Goal: Task Accomplishment & Management: Manage account settings

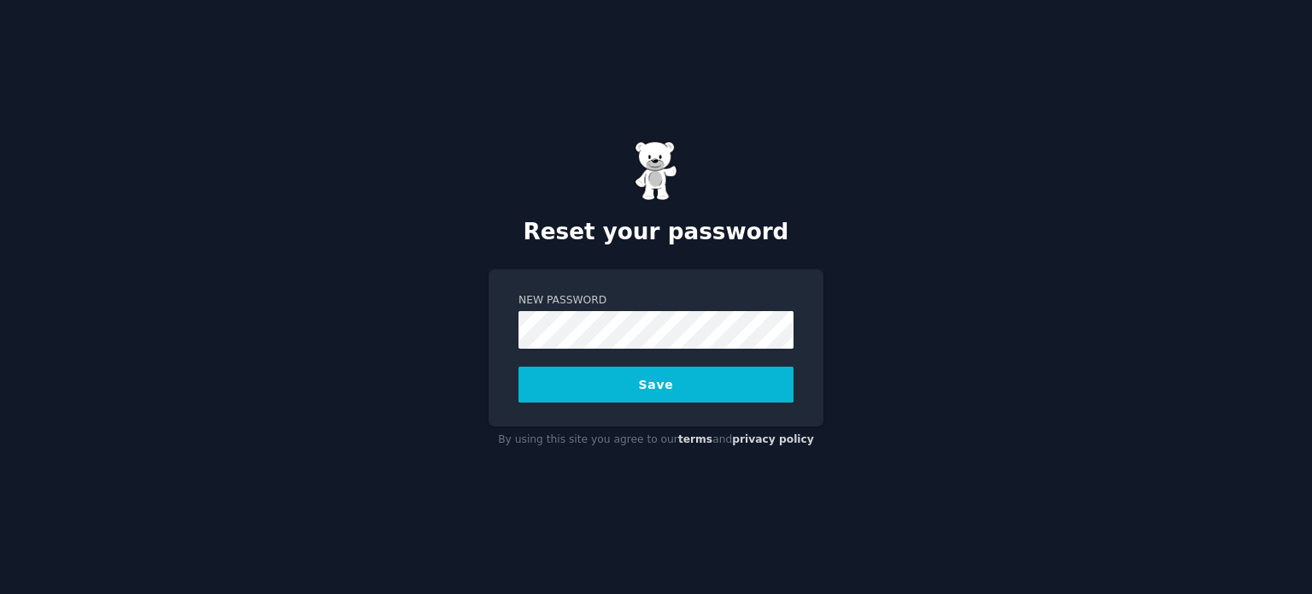
click at [632, 351] on form "New Password Save" at bounding box center [656, 347] width 275 height 109
click at [441, 320] on div "Reset your password New Password Save By using this site you agree to our terms…" at bounding box center [656, 297] width 1312 height 594
click at [663, 383] on button "Save" at bounding box center [656, 385] width 275 height 36
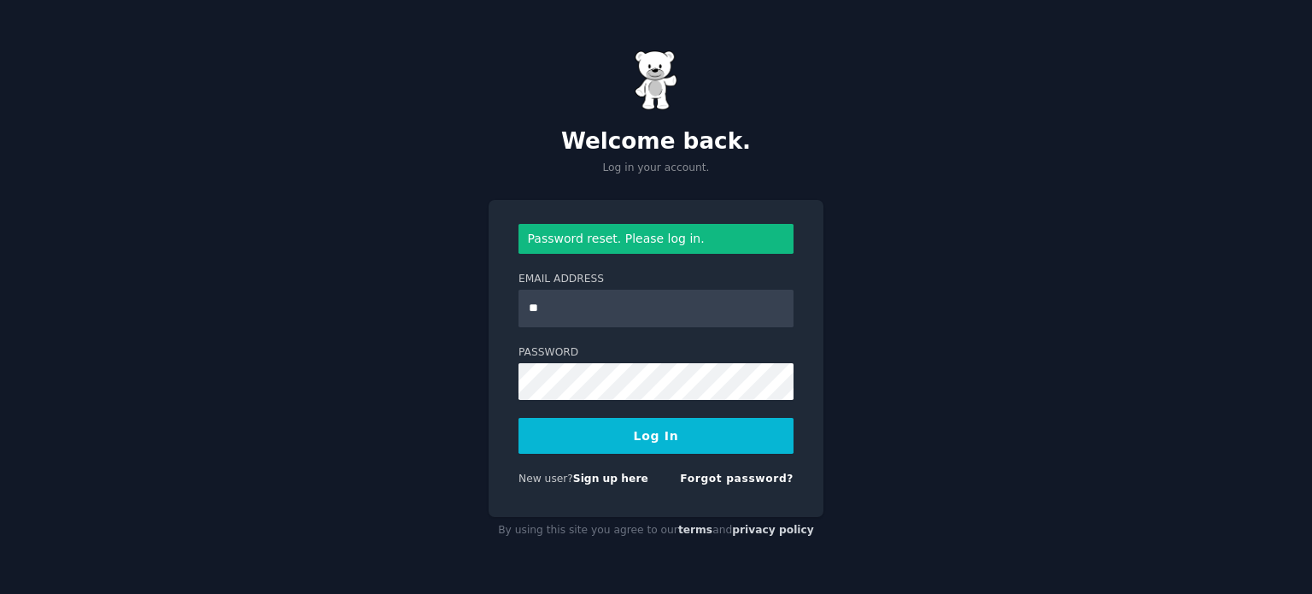
type input "**********"
click at [519, 418] on button "Log In" at bounding box center [656, 436] width 275 height 36
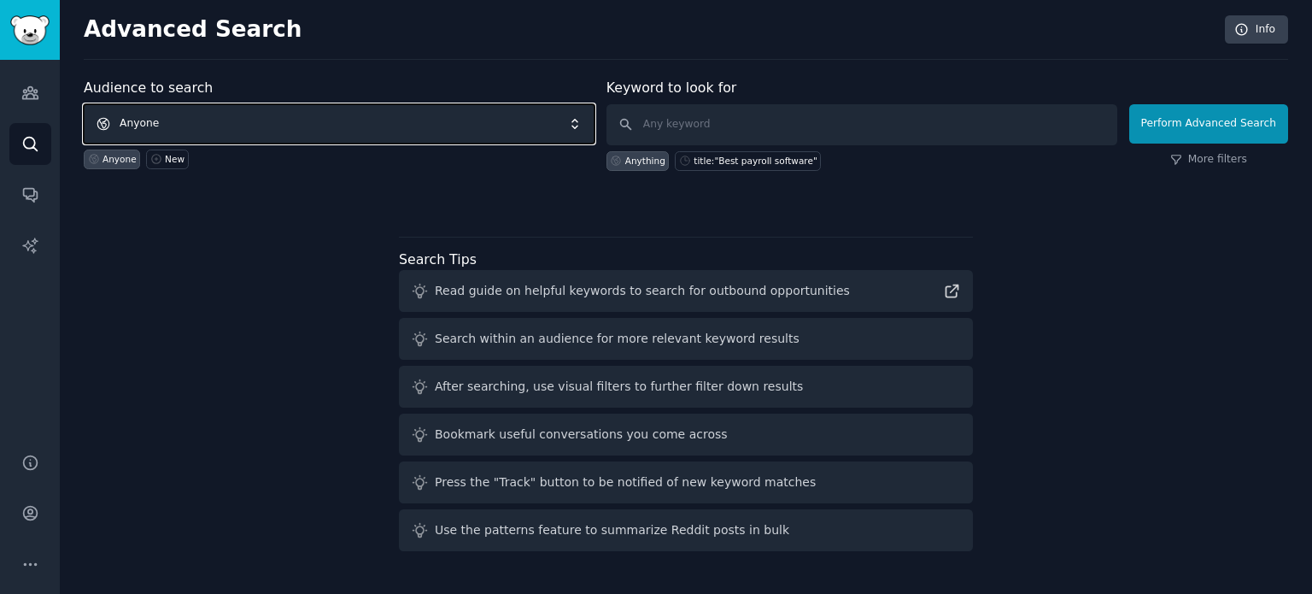
click at [228, 130] on span "Anyone" at bounding box center [339, 123] width 511 height 39
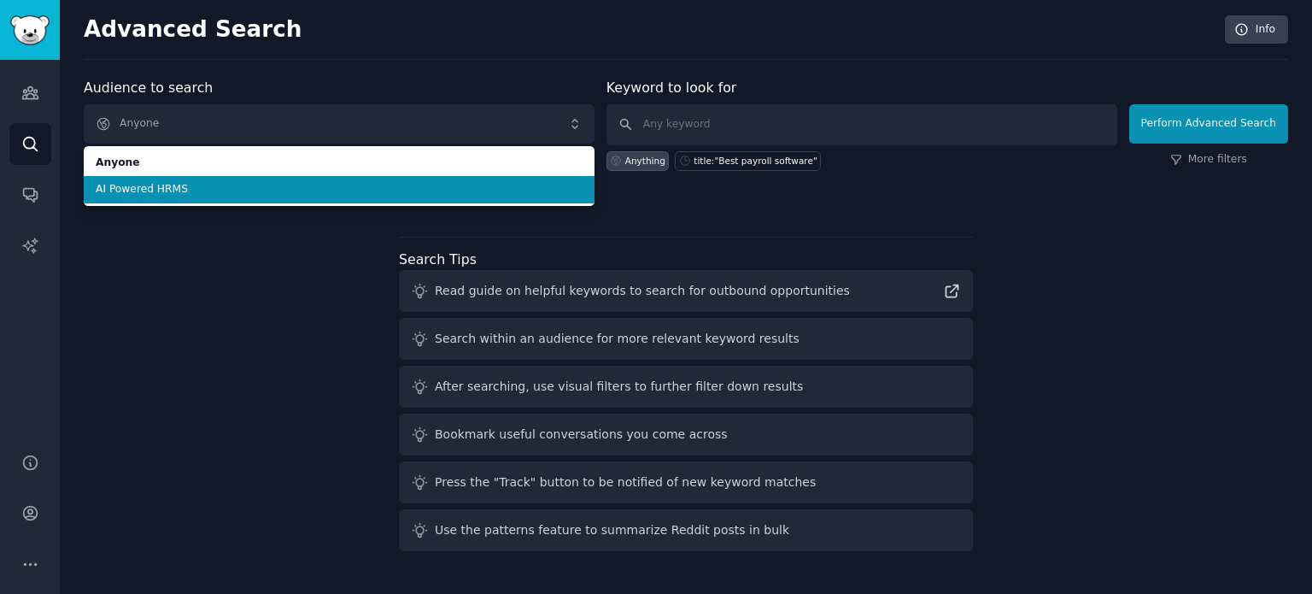
click at [183, 193] on span "AI Powered HRMS" at bounding box center [339, 189] width 487 height 15
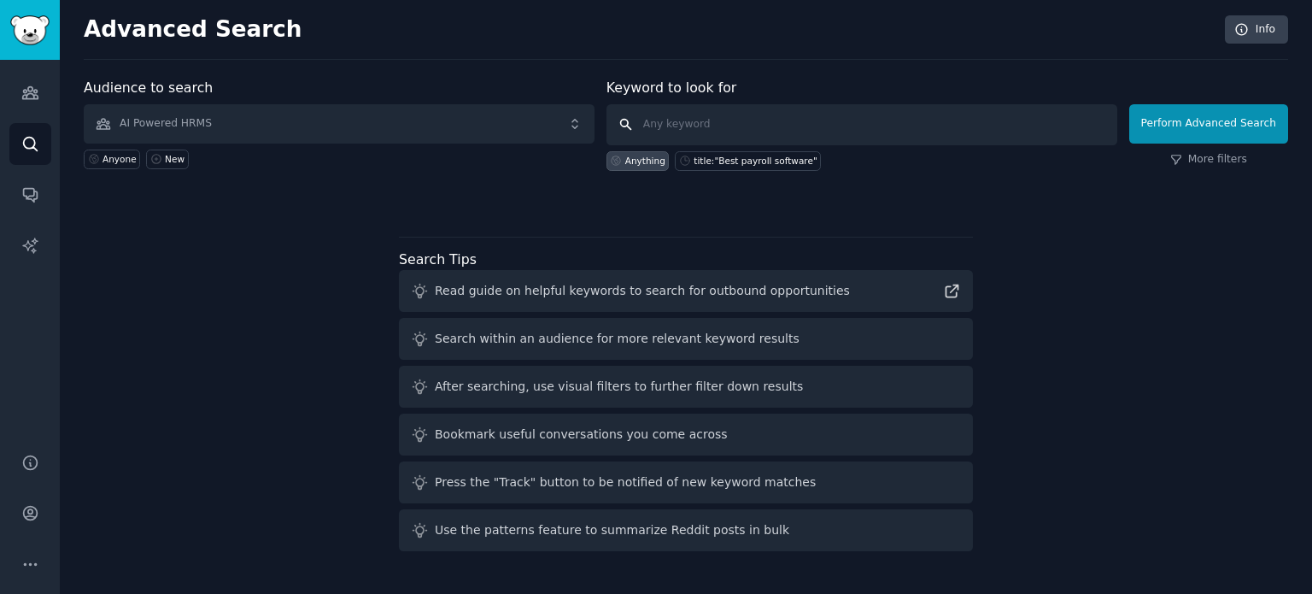
click at [736, 124] on input "text" at bounding box center [862, 124] width 511 height 41
click at [28, 28] on img "Sidebar" at bounding box center [29, 30] width 39 height 30
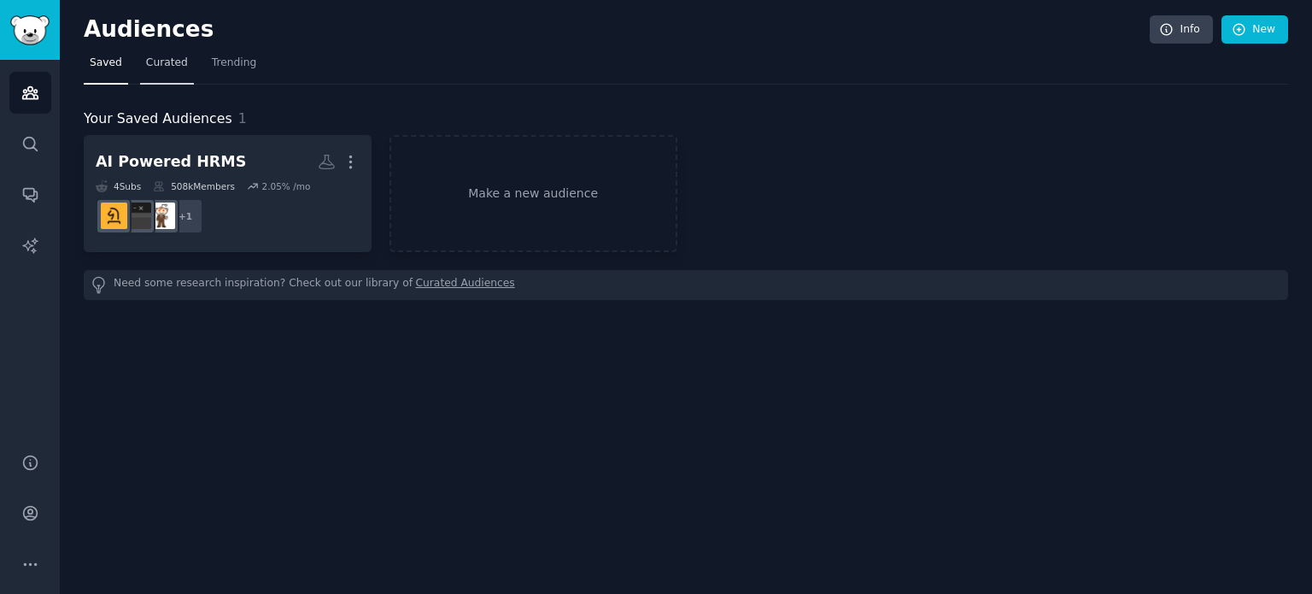
click at [171, 66] on span "Curated" at bounding box center [167, 63] width 42 height 15
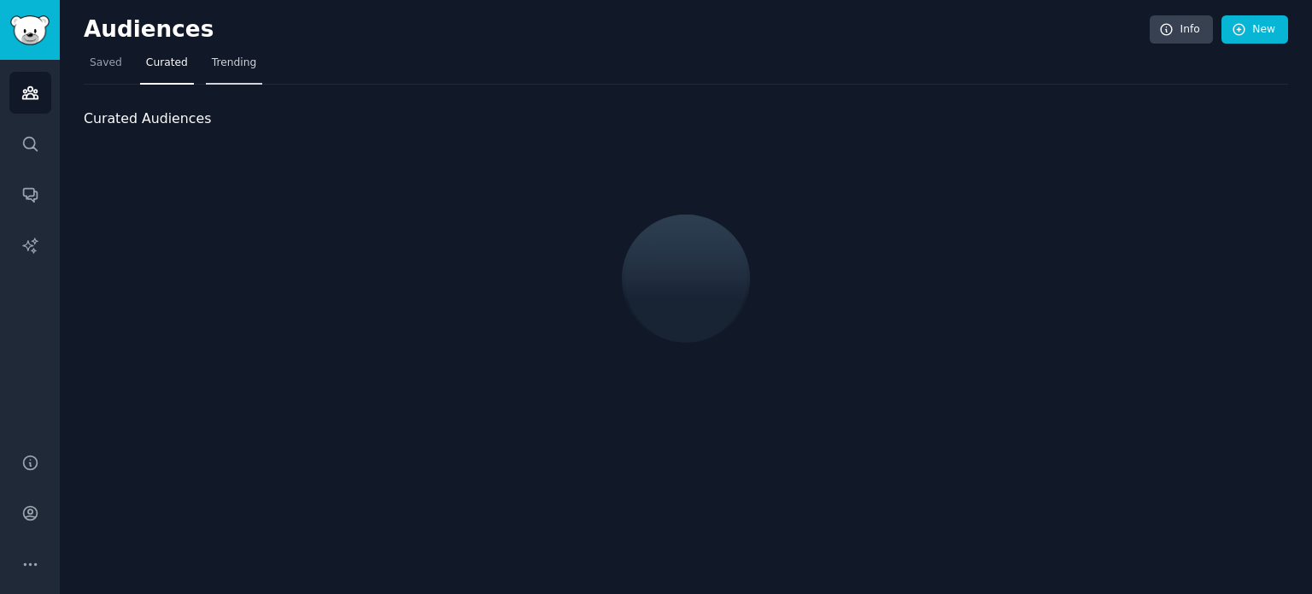
click at [222, 62] on span "Trending" at bounding box center [234, 63] width 44 height 15
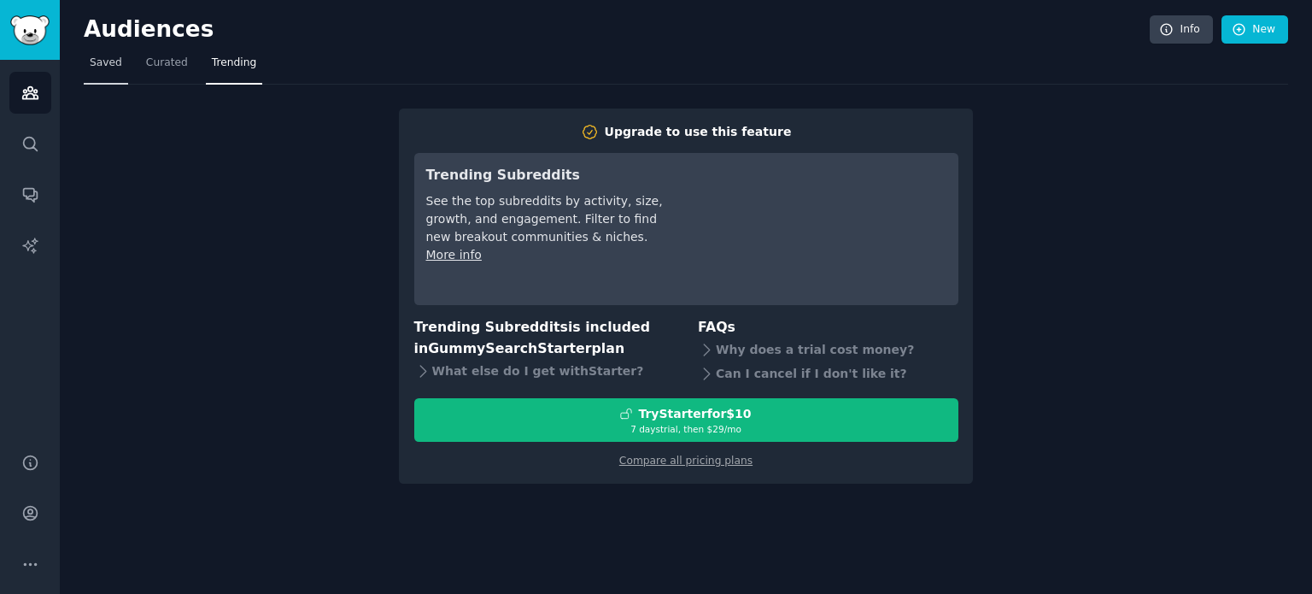
click at [103, 61] on span "Saved" at bounding box center [106, 63] width 32 height 15
